Goal: Task Accomplishment & Management: Use online tool/utility

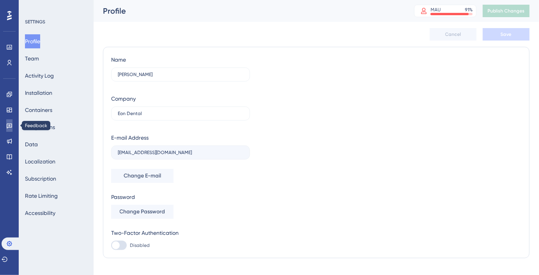
click at [11, 127] on icon at bounding box center [9, 125] width 6 height 6
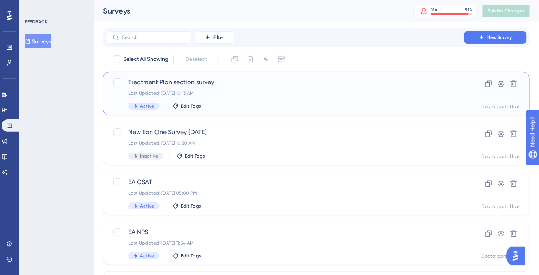
click at [178, 85] on span "Treatment Plan section survey" at bounding box center [284, 82] width 313 height 9
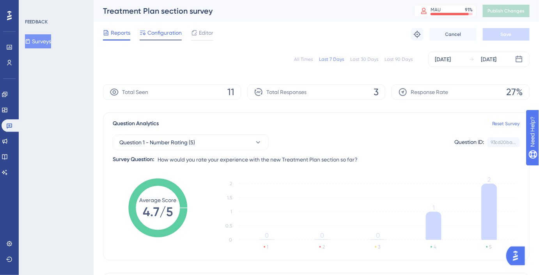
click at [178, 33] on span "Configuration" at bounding box center [164, 32] width 34 height 9
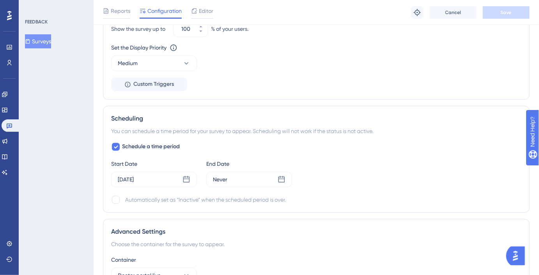
scroll to position [627, 0]
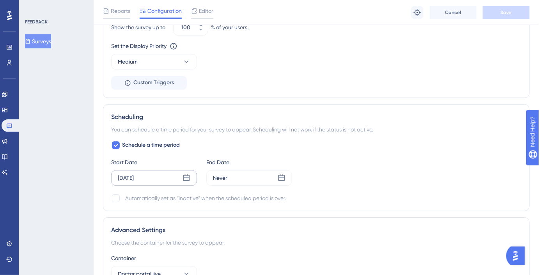
click at [157, 177] on div "[DATE]" at bounding box center [154, 178] width 86 height 16
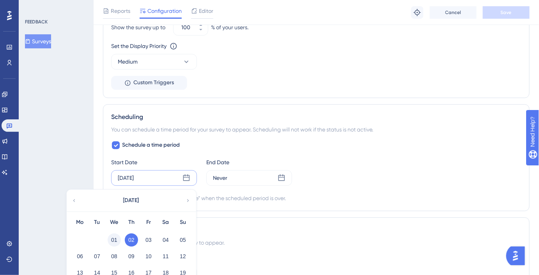
click at [117, 235] on button "01" at bounding box center [114, 239] width 13 height 13
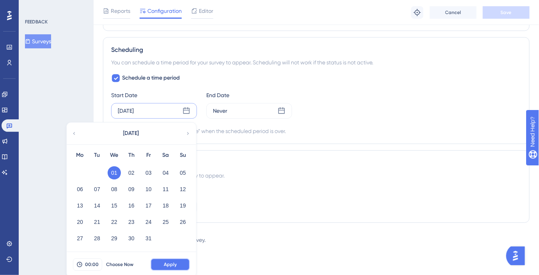
click at [174, 261] on span "Apply" at bounding box center [170, 264] width 13 height 6
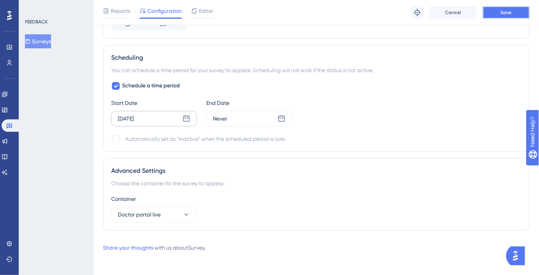
click at [504, 10] on span "Save" at bounding box center [505, 12] width 11 height 6
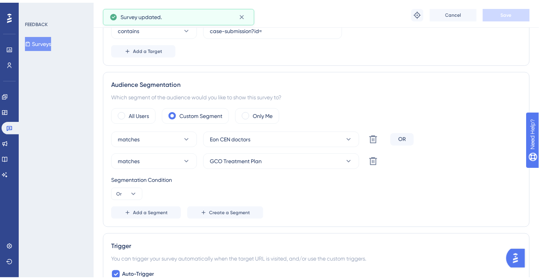
scroll to position [0, 0]
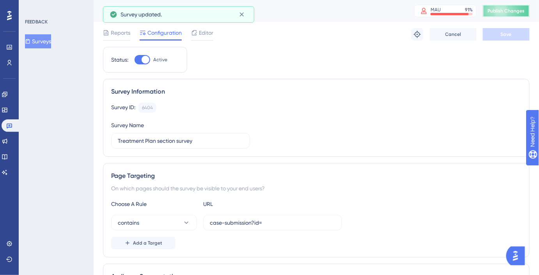
click at [523, 14] on button "Publish Changes" at bounding box center [505, 11] width 47 height 12
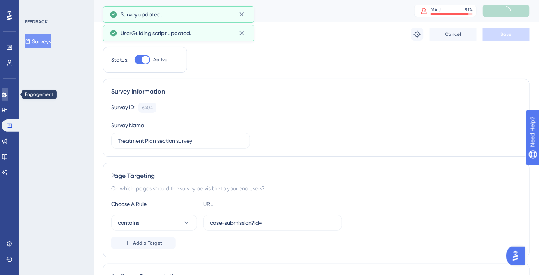
click at [7, 92] on icon at bounding box center [5, 94] width 6 height 6
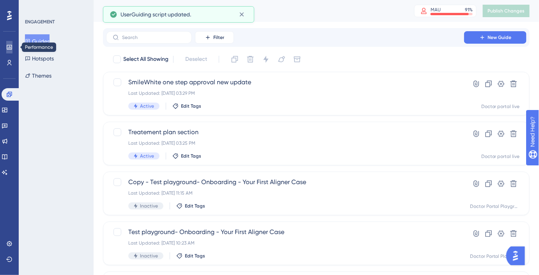
click at [11, 48] on icon at bounding box center [9, 47] width 6 height 6
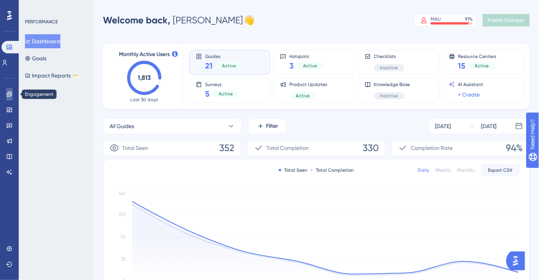
click at [11, 93] on icon at bounding box center [9, 94] width 6 height 6
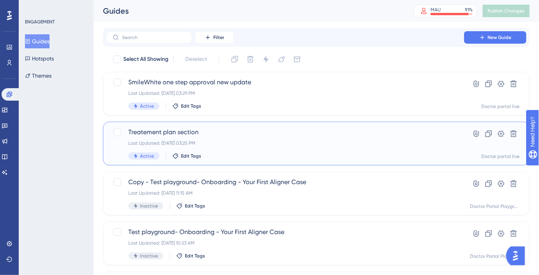
click at [166, 136] on span "Treatement plan section" at bounding box center [284, 131] width 313 height 9
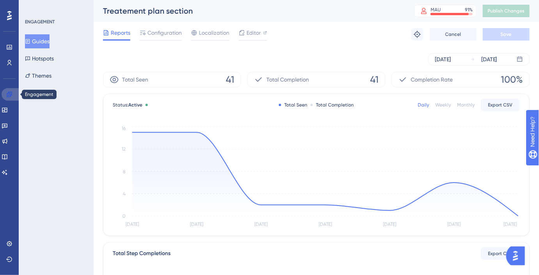
click at [9, 97] on icon at bounding box center [9, 94] width 5 height 5
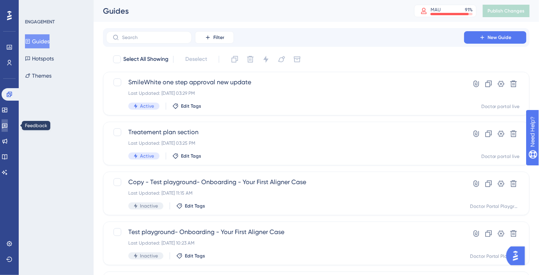
click at [5, 127] on link at bounding box center [5, 125] width 6 height 12
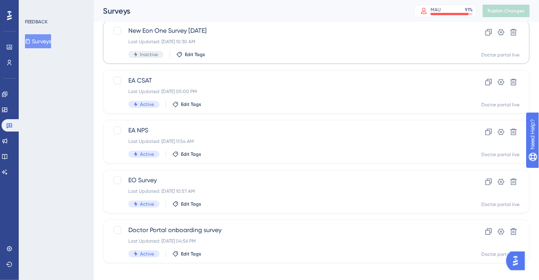
scroll to position [109, 0]
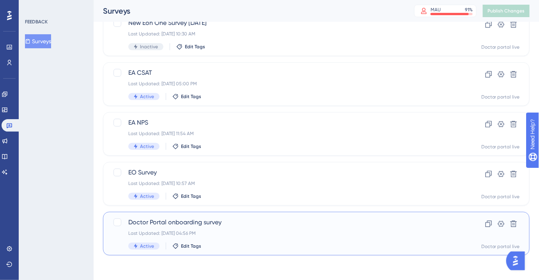
click at [178, 214] on div "Doctor Portal onboarding survey Last Updated: [DATE] 04:56 PM Active Edit Tags …" at bounding box center [316, 234] width 426 height 44
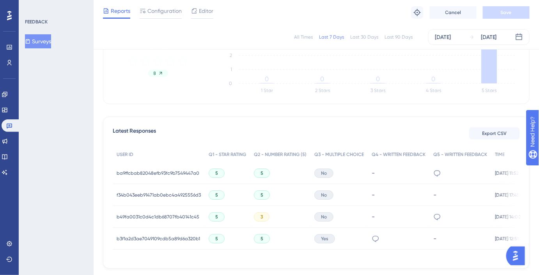
scroll to position [189, 0]
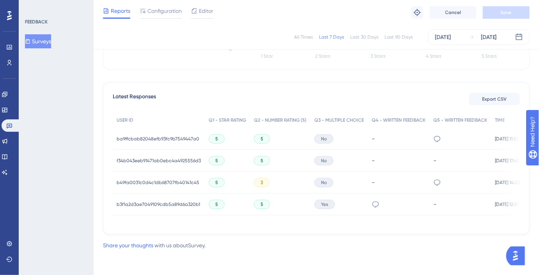
click at [148, 136] on span "ba9ffcbab82048efb93fc9b7549447a0" at bounding box center [158, 139] width 83 height 6
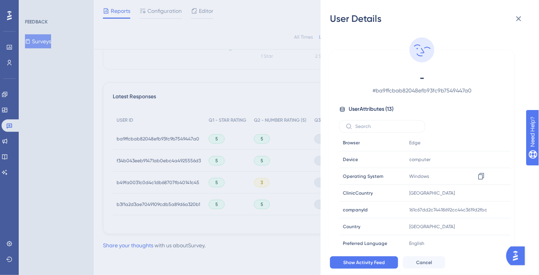
scroll to position [0, 0]
click at [448, 91] on span "# ba9ffcbab82048efb93fc9b7549447a0" at bounding box center [421, 90] width 137 height 9
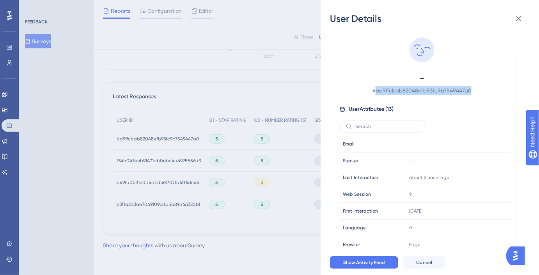
click at [448, 91] on span "# ba9ffcbab82048efb93fc9b7549447a0" at bounding box center [421, 90] width 137 height 9
copy span "ba9ffcbab82048efb93fc9b7549447a0"
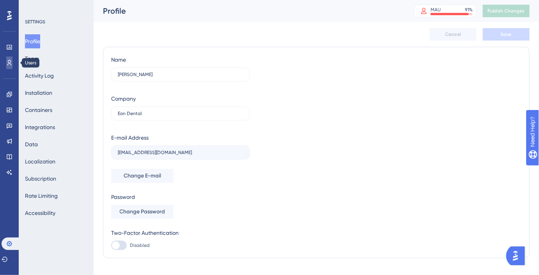
click at [11, 65] on icon at bounding box center [9, 63] width 6 height 6
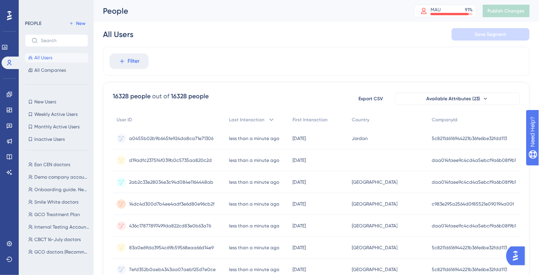
click at [42, 169] on div "Eon CEN doctors Eon CEN doctors Demo company accounts Demo company accounts Onb…" at bounding box center [59, 209] width 68 height 104
click at [48, 164] on span "Eon CEN doctors" at bounding box center [52, 164] width 36 height 6
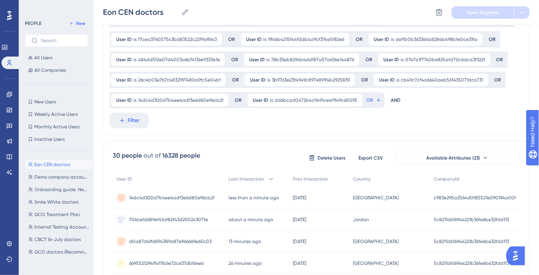
scroll to position [188, 0]
click at [128, 121] on span "Filter" at bounding box center [134, 119] width 12 height 9
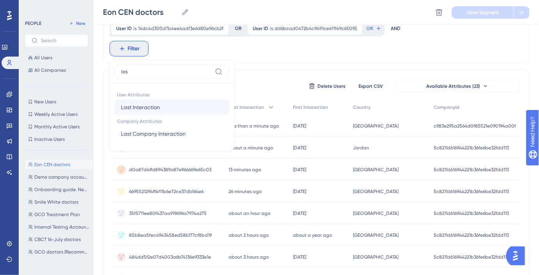
type input "las"
click at [148, 102] on span "Last Interaction" at bounding box center [140, 106] width 39 height 9
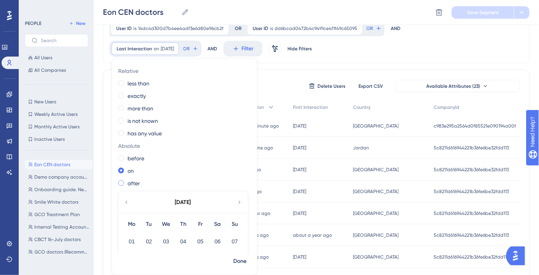
click at [132, 180] on label "after" at bounding box center [133, 182] width 12 height 9
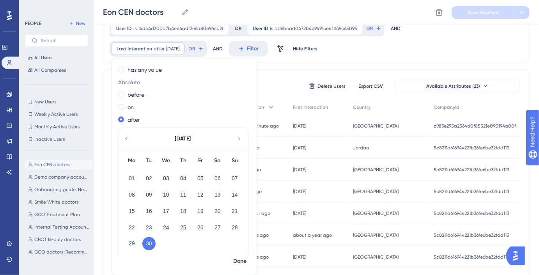
scroll to position [69, 0]
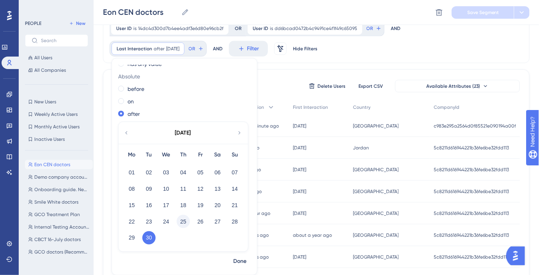
click at [183, 223] on button "25" at bounding box center [183, 221] width 13 height 13
click at [244, 260] on span "Done" at bounding box center [239, 261] width 13 height 9
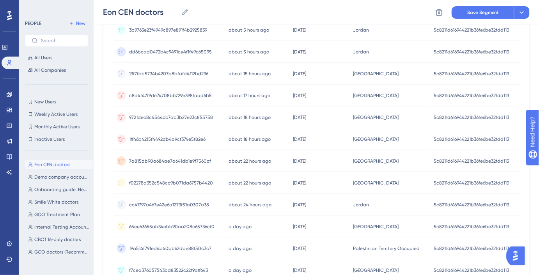
scroll to position [594, 0]
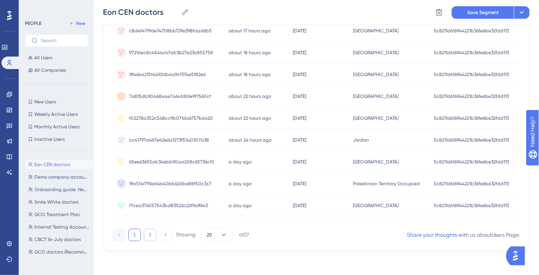
click at [151, 235] on button "2" at bounding box center [150, 234] width 12 height 12
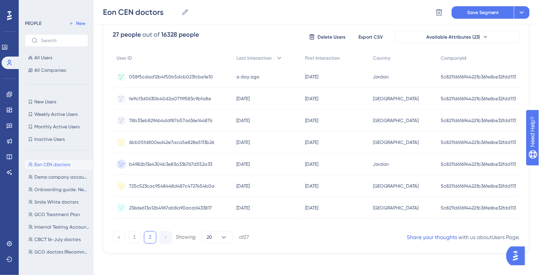
scroll to position [313, 0]
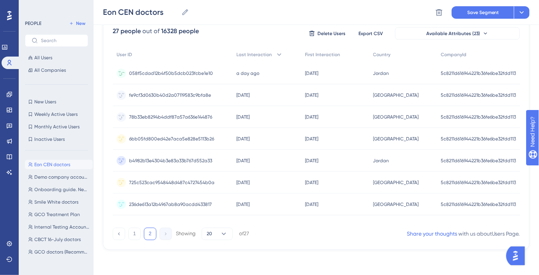
click at [215, 70] on div "058f5cdad12b4f50b5dcb023fcbe1e10 058f5cdad12b4f50b5dcb023fcbe1e10" at bounding box center [173, 73] width 120 height 22
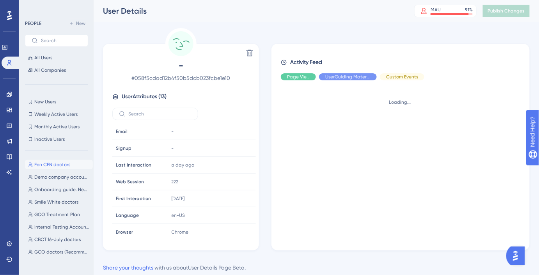
click at [218, 79] on span "# 058f5cdad12b4f50b5dcb023fcbe1e10" at bounding box center [180, 77] width 137 height 9
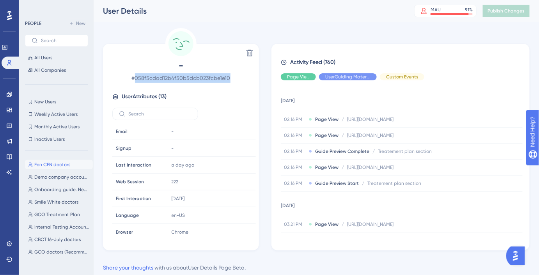
copy span "058f5cdad12b4f50b5dcb023fcbe1e10"
click at [6, 90] on link at bounding box center [9, 94] width 6 height 12
